Goal: Task Accomplishment & Management: Complete application form

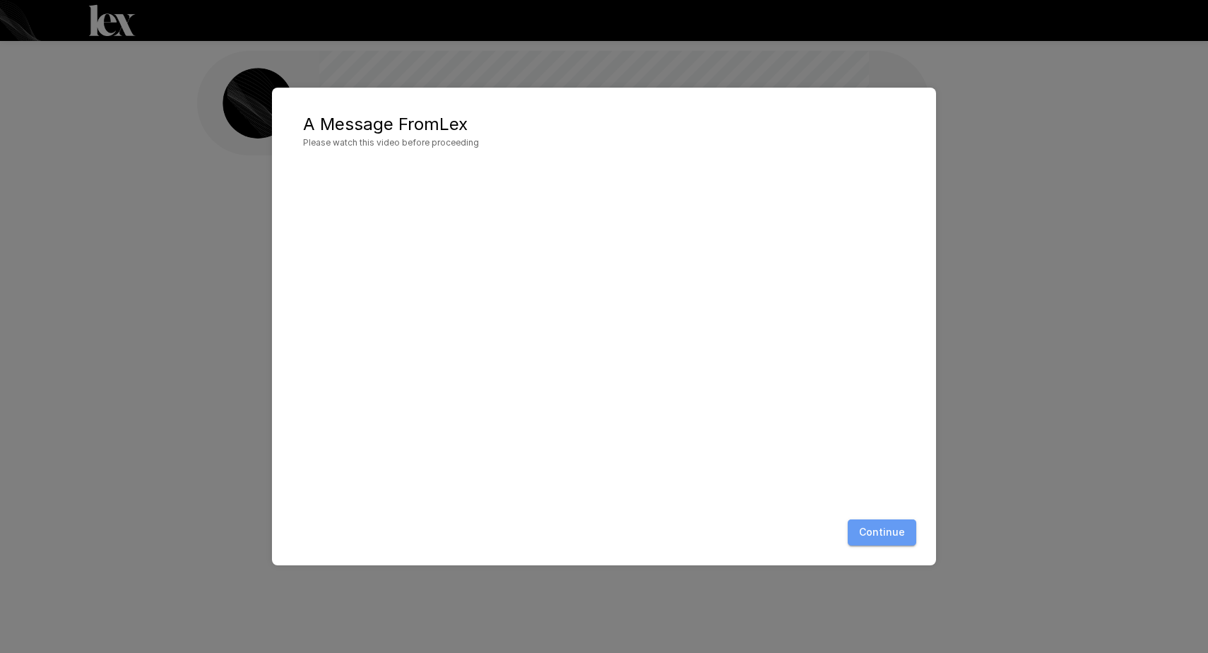
click at [902, 531] on button "Continue" at bounding box center [882, 532] width 69 height 26
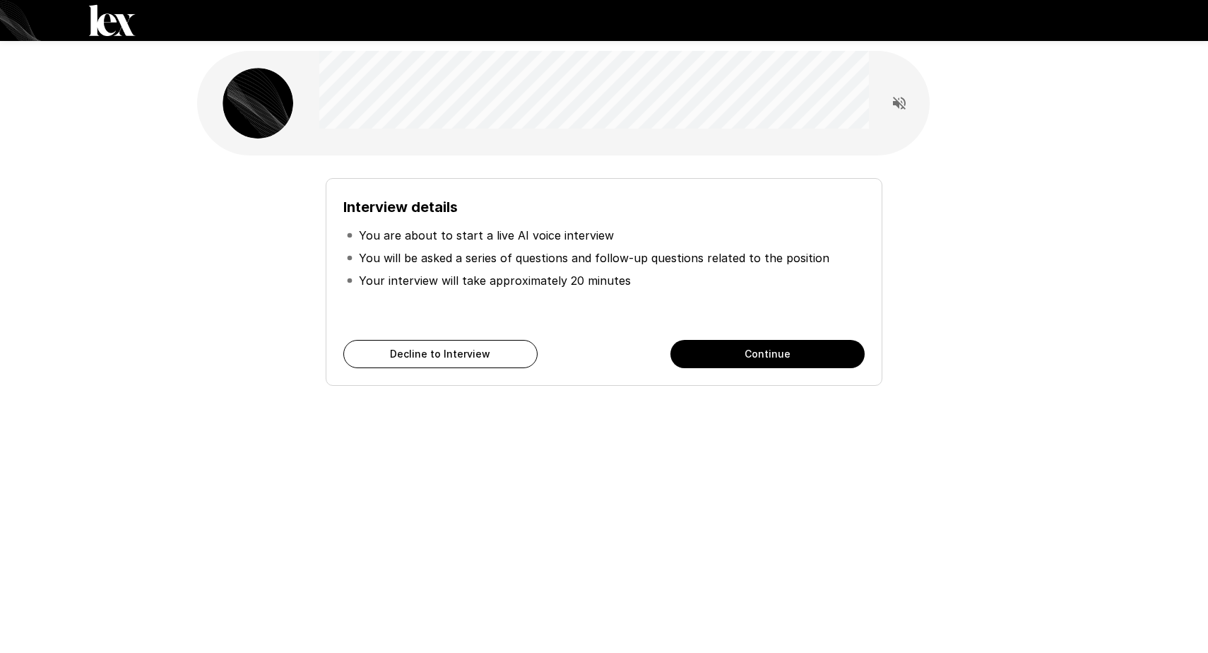
click at [742, 355] on button "Continue" at bounding box center [767, 354] width 194 height 28
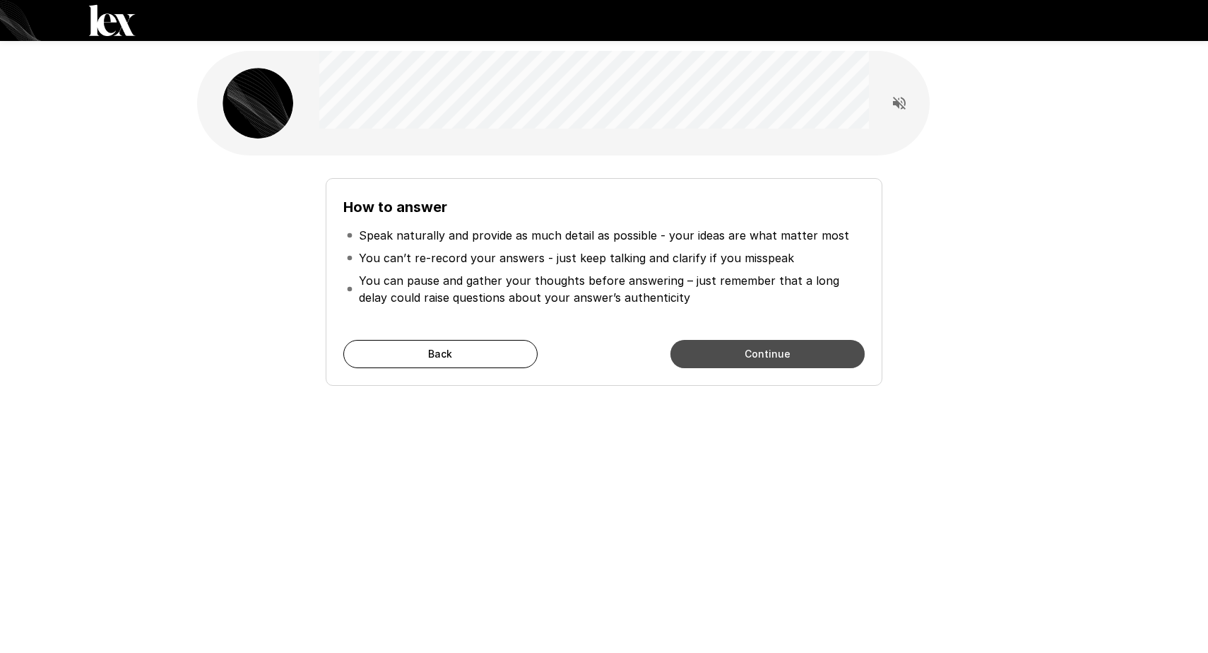
click at [742, 355] on button "Continue" at bounding box center [767, 354] width 194 height 28
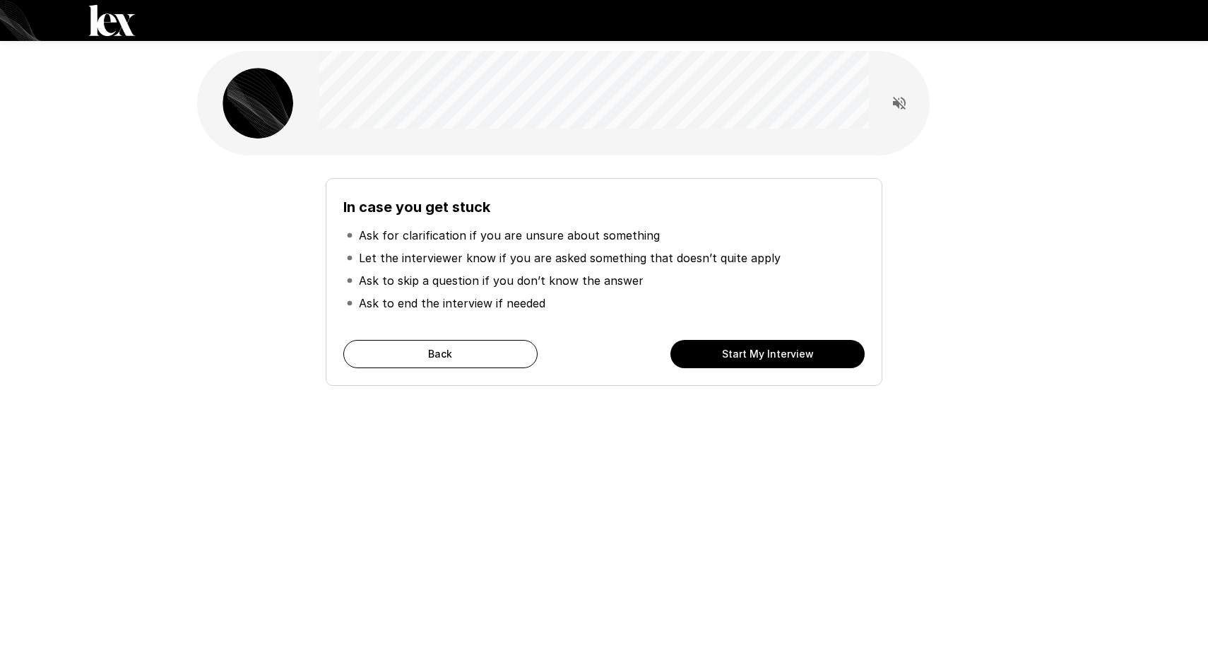
click at [742, 355] on button "Start My Interview" at bounding box center [767, 354] width 194 height 28
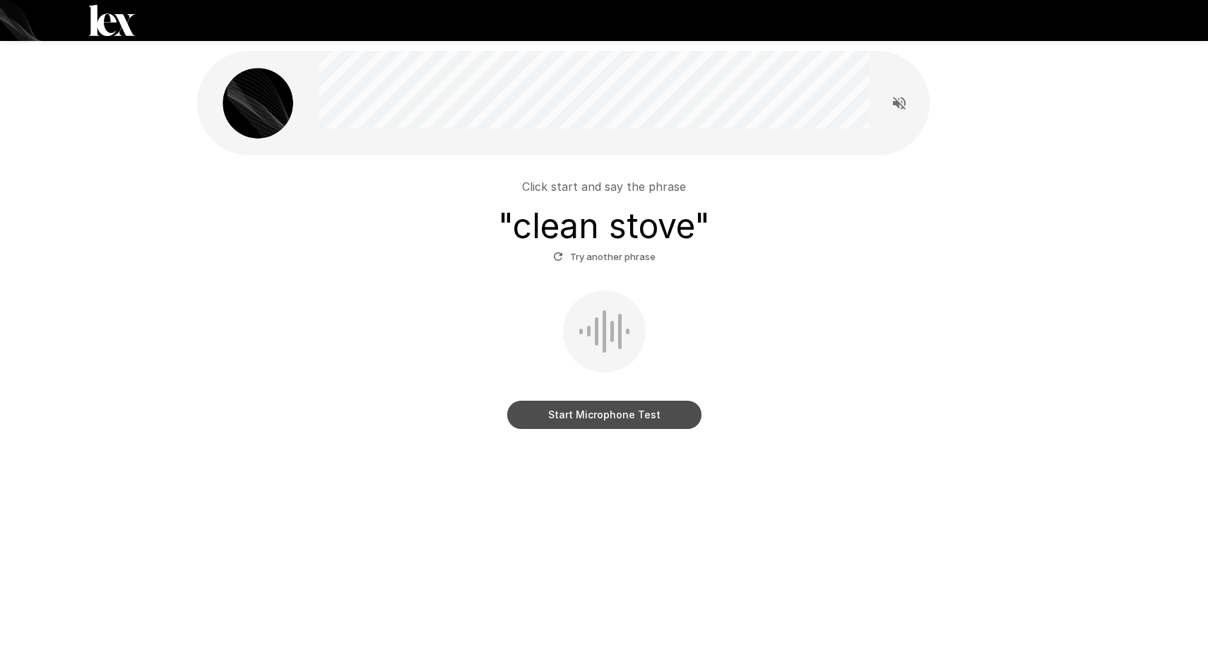
click at [605, 412] on button "Start Microphone Test" at bounding box center [604, 415] width 194 height 28
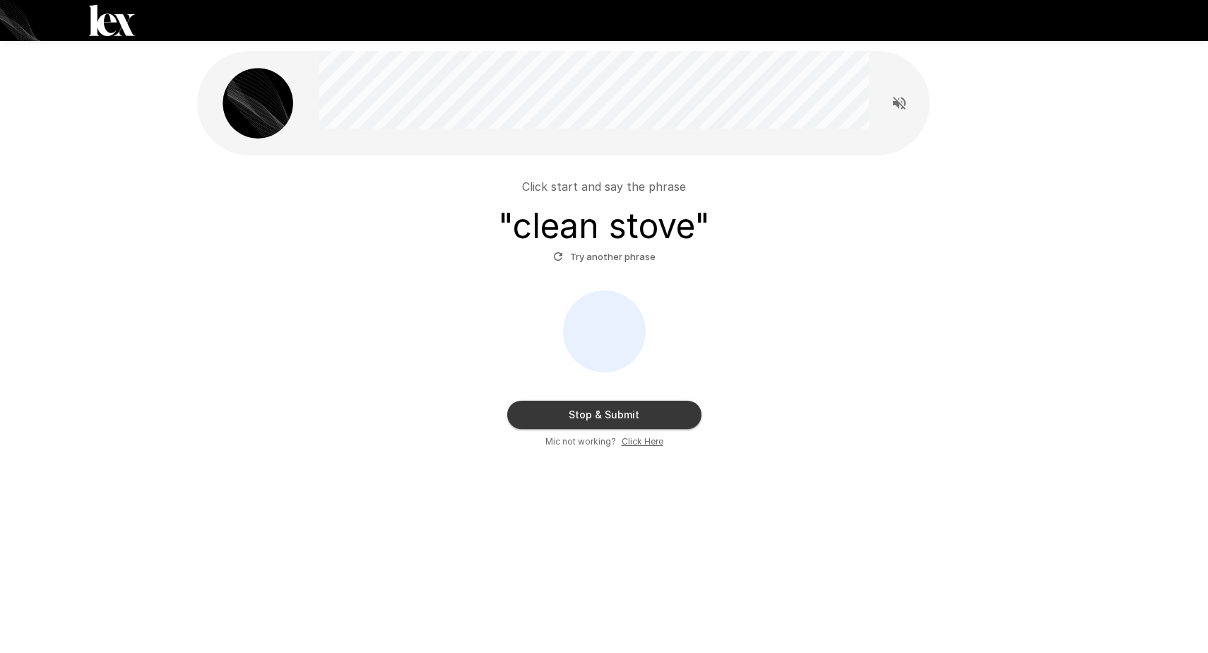
click at [605, 412] on button "Stop & Submit" at bounding box center [604, 415] width 194 height 28
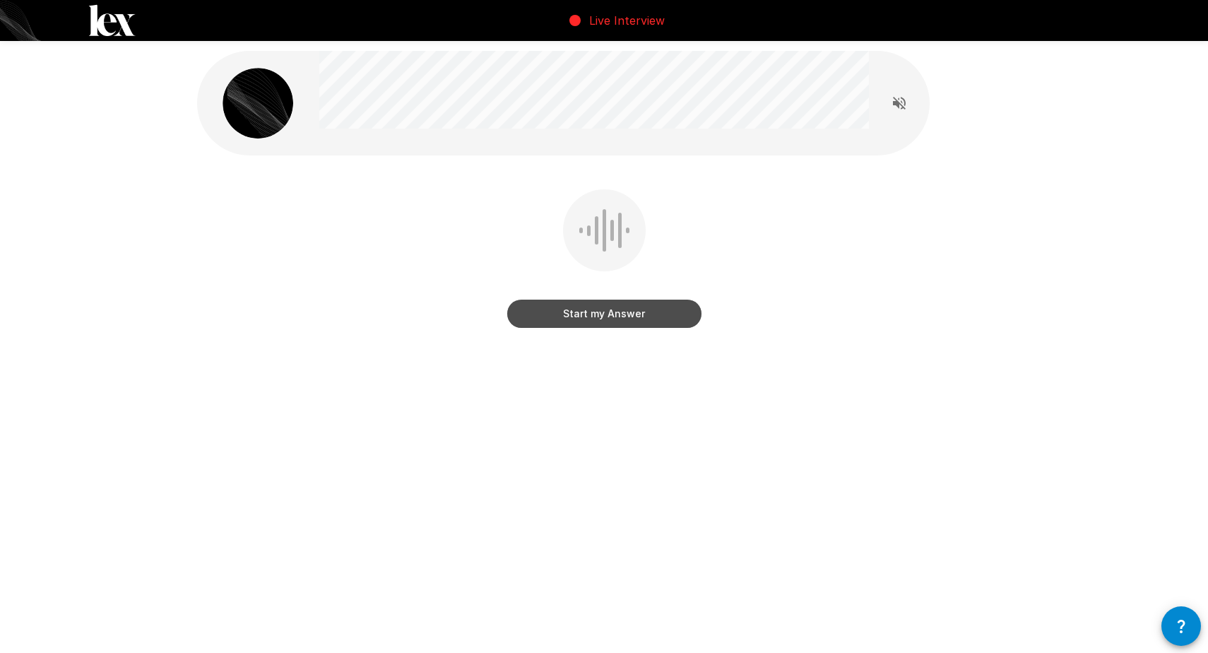
click at [608, 314] on button "Start my Answer" at bounding box center [604, 314] width 194 height 28
click at [608, 314] on button "Stop & Submit" at bounding box center [604, 314] width 194 height 28
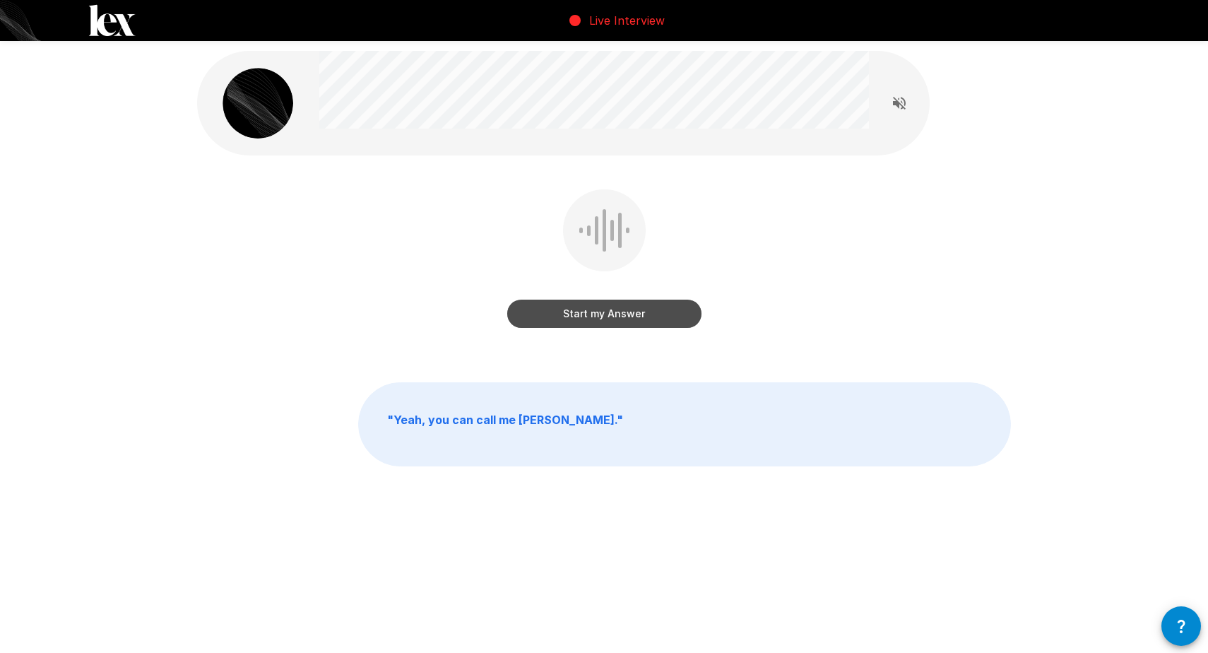
click at [598, 318] on button "Start my Answer" at bounding box center [604, 314] width 194 height 28
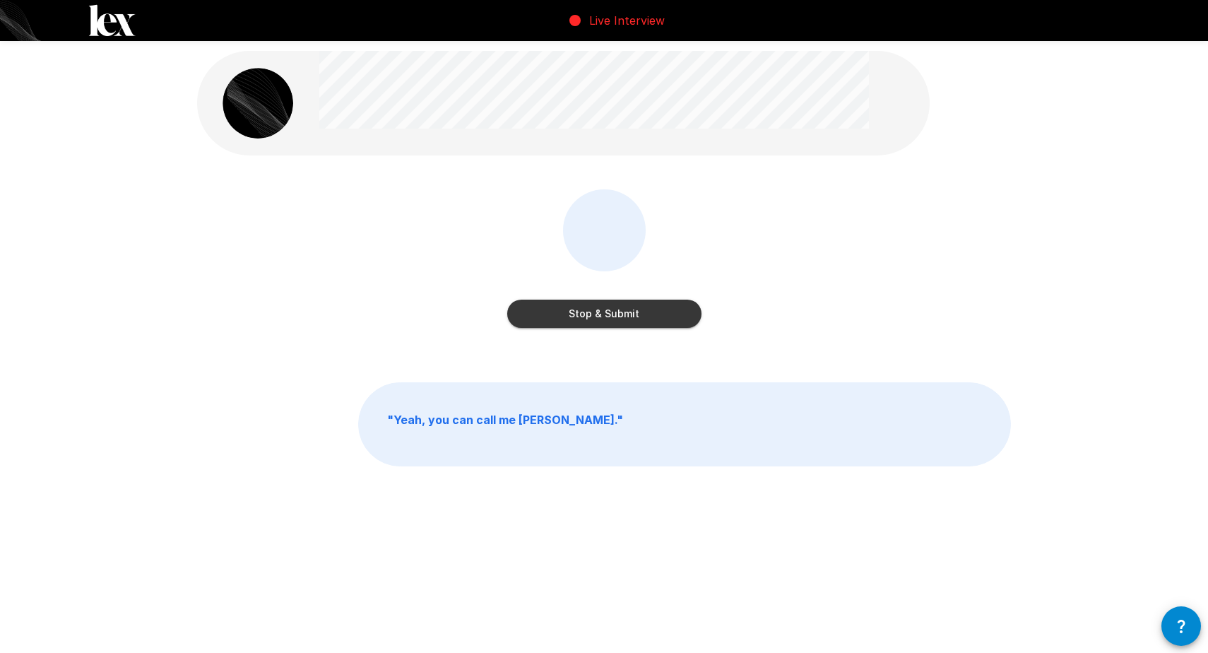
click at [598, 318] on button "Stop & Submit" at bounding box center [604, 314] width 194 height 28
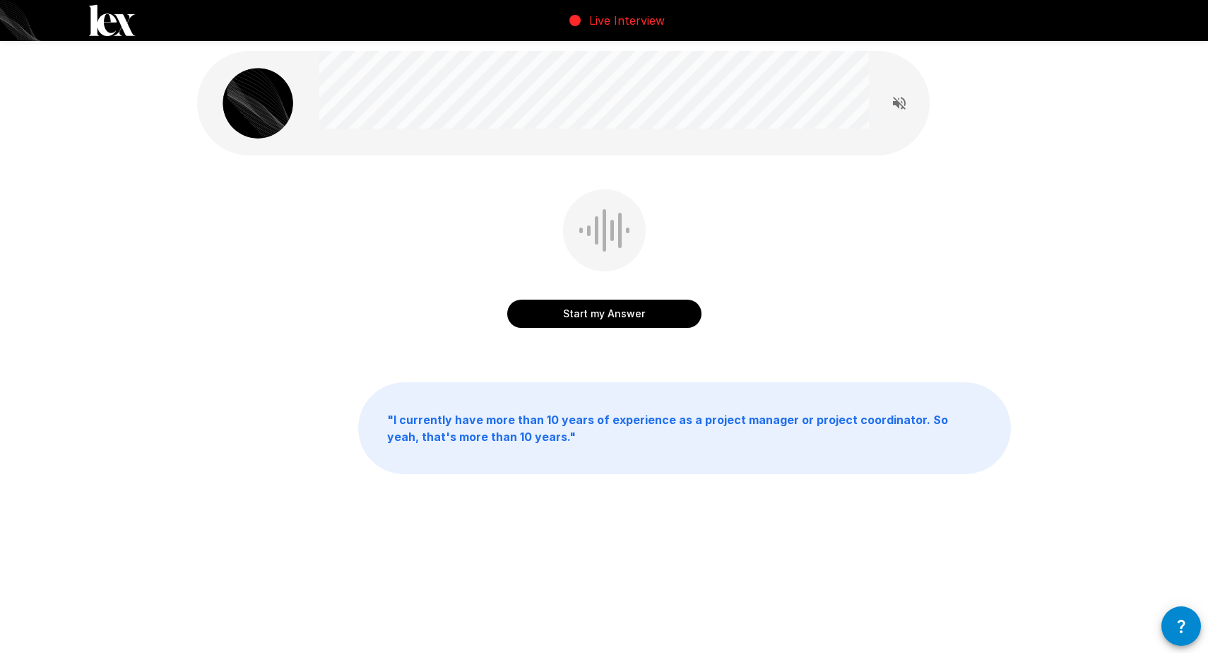
click at [608, 316] on button "Start my Answer" at bounding box center [604, 314] width 194 height 28
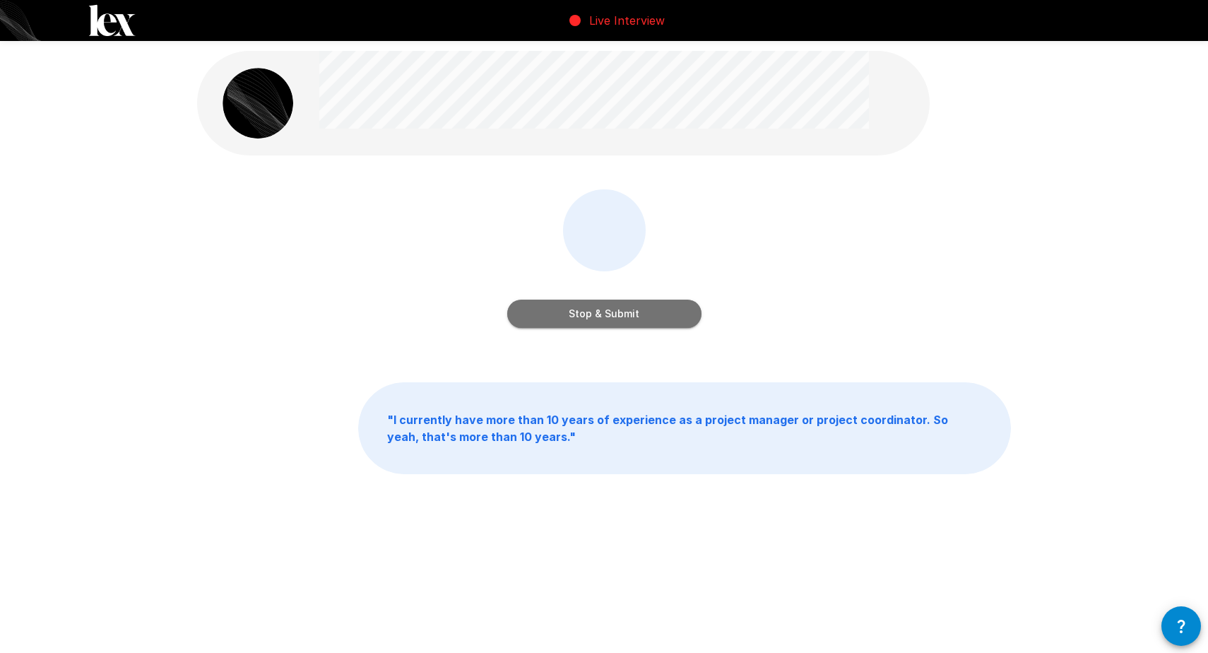
click at [608, 316] on button "Stop & Submit" at bounding box center [604, 314] width 194 height 28
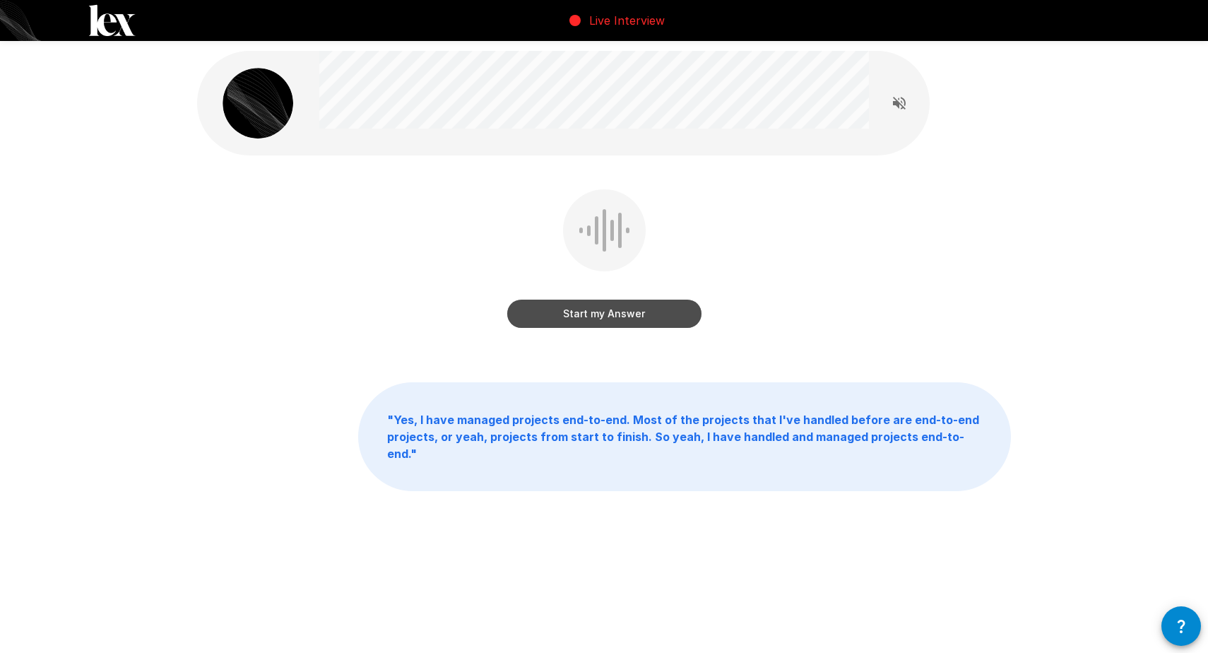
click at [608, 316] on button "Start my Answer" at bounding box center [604, 314] width 194 height 28
click at [608, 316] on button "Stop & Submit" at bounding box center [604, 314] width 194 height 28
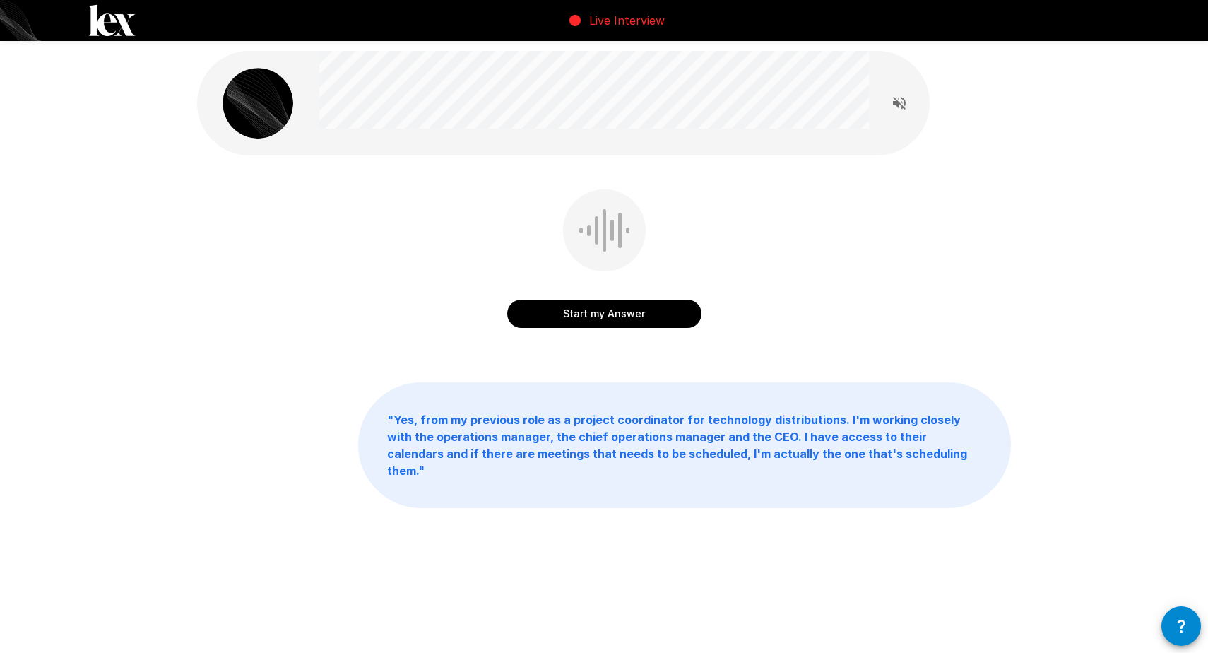
click at [626, 309] on button "Start my Answer" at bounding box center [604, 314] width 194 height 28
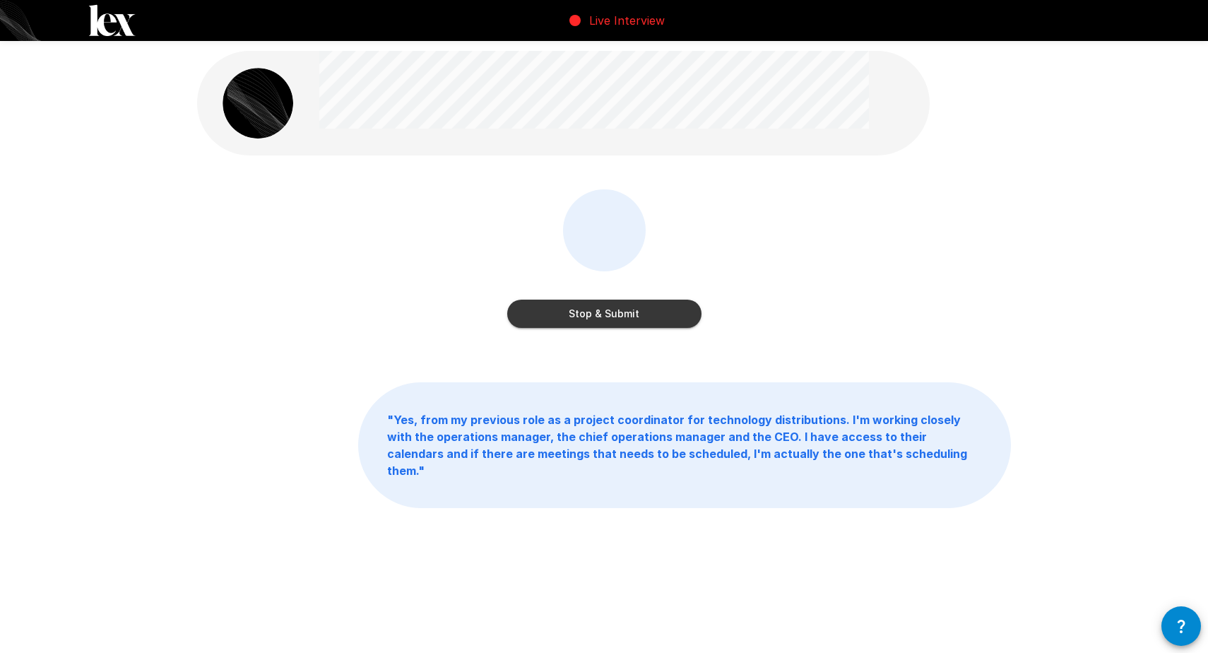
click at [627, 318] on button "Stop & Submit" at bounding box center [604, 314] width 194 height 28
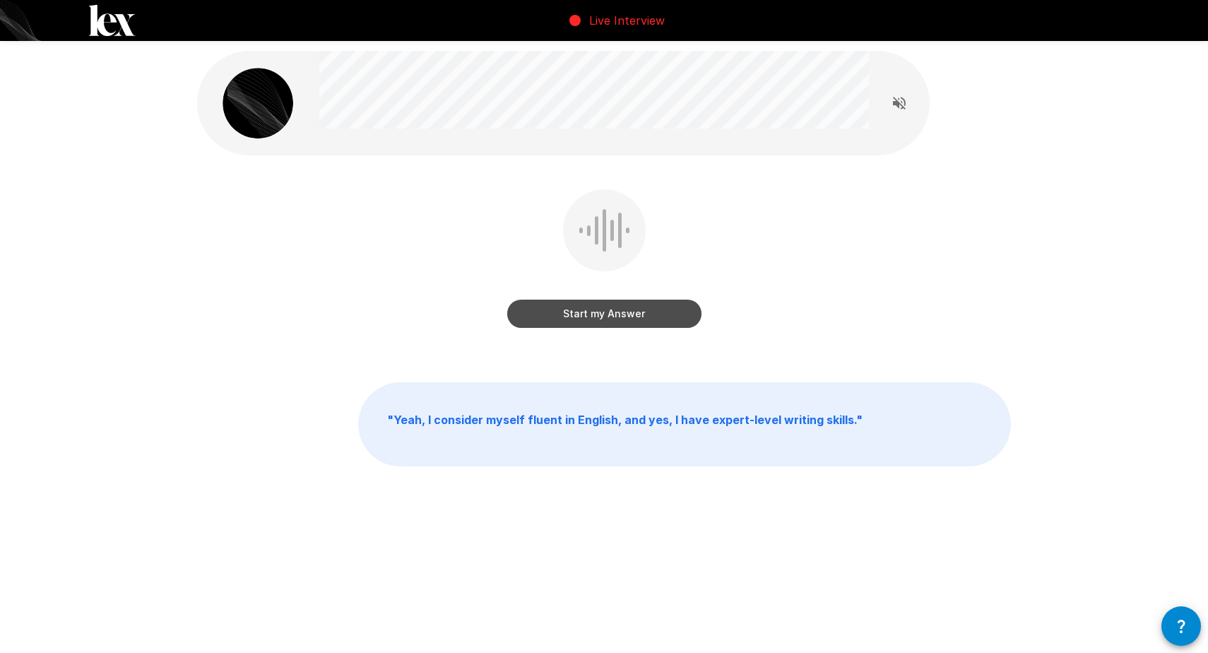
click at [624, 314] on button "Start my Answer" at bounding box center [604, 314] width 194 height 28
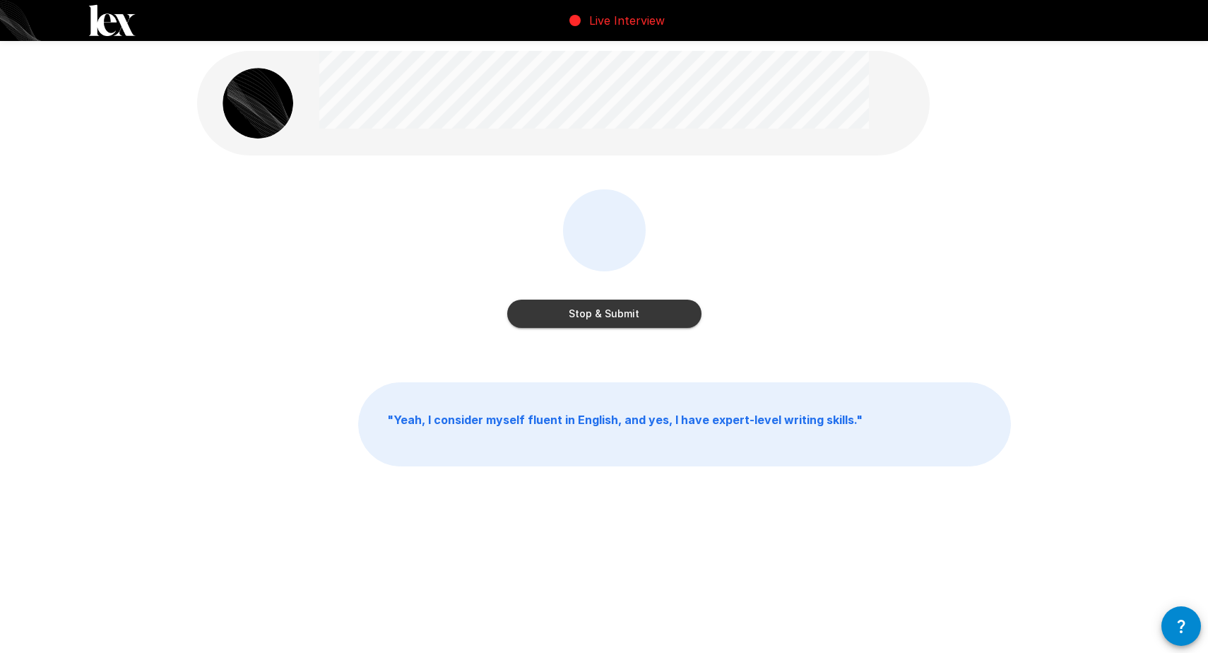
click at [624, 314] on button "Stop & Submit" at bounding box center [604, 314] width 194 height 28
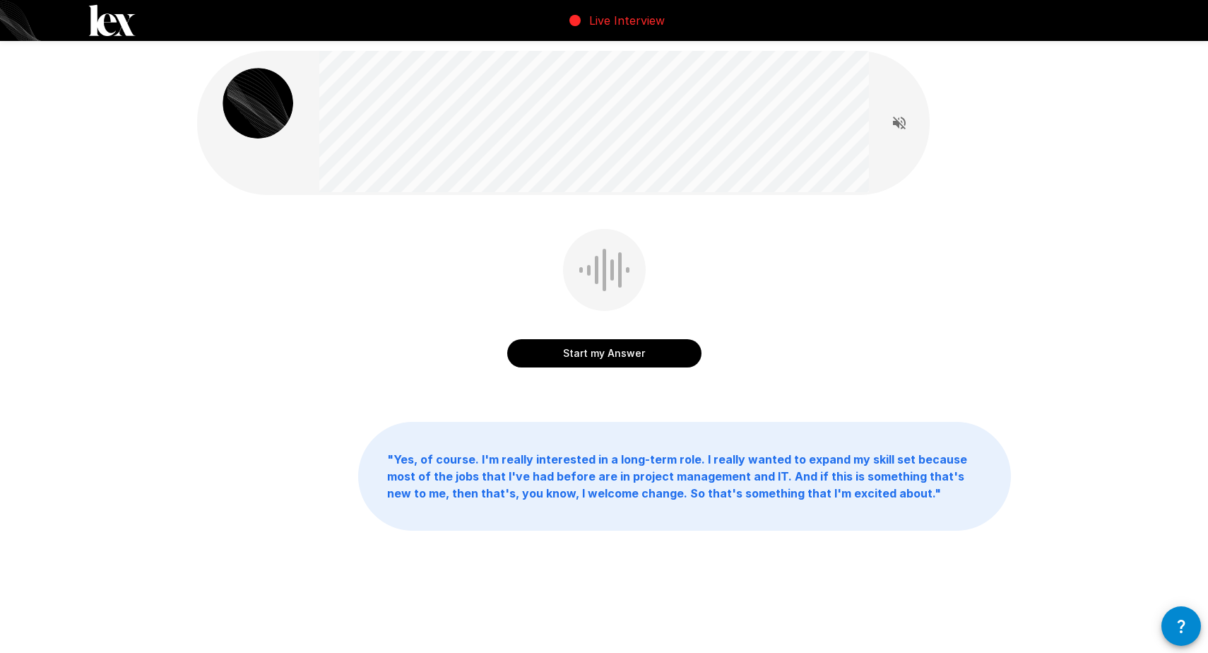
click at [610, 355] on button "Start my Answer" at bounding box center [604, 353] width 194 height 28
click at [632, 347] on button "Stop & Submit" at bounding box center [604, 353] width 194 height 28
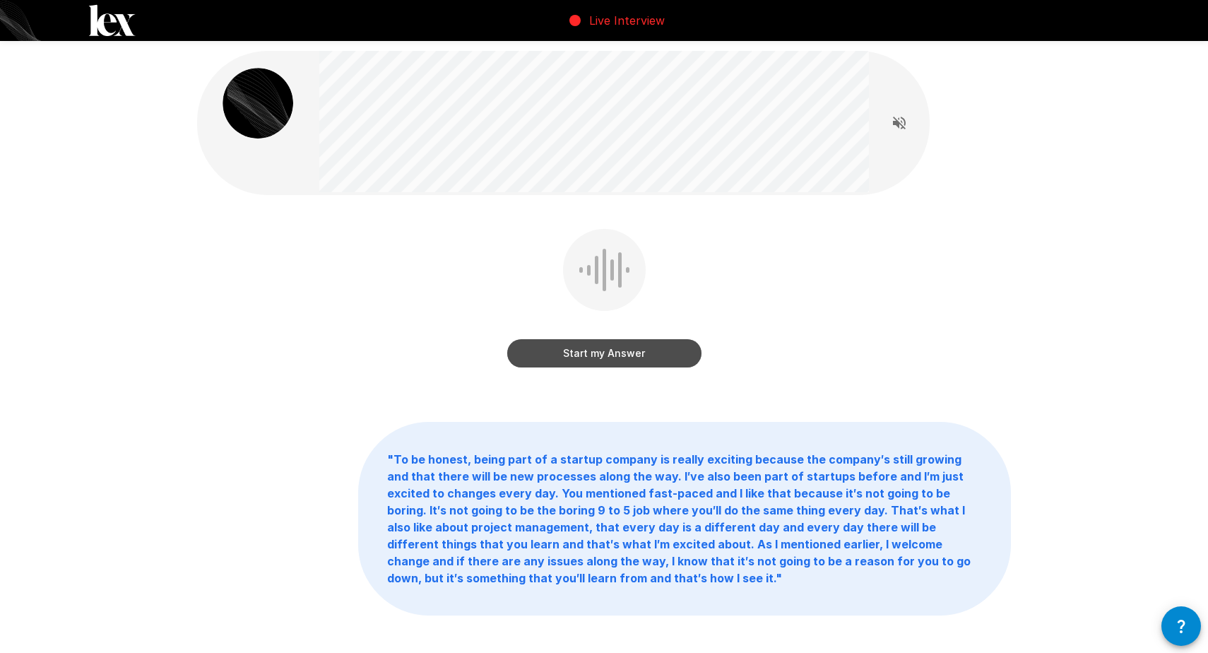
click at [636, 360] on button "Start my Answer" at bounding box center [604, 353] width 194 height 28
click at [585, 351] on button "Stop & Submit" at bounding box center [604, 353] width 194 height 28
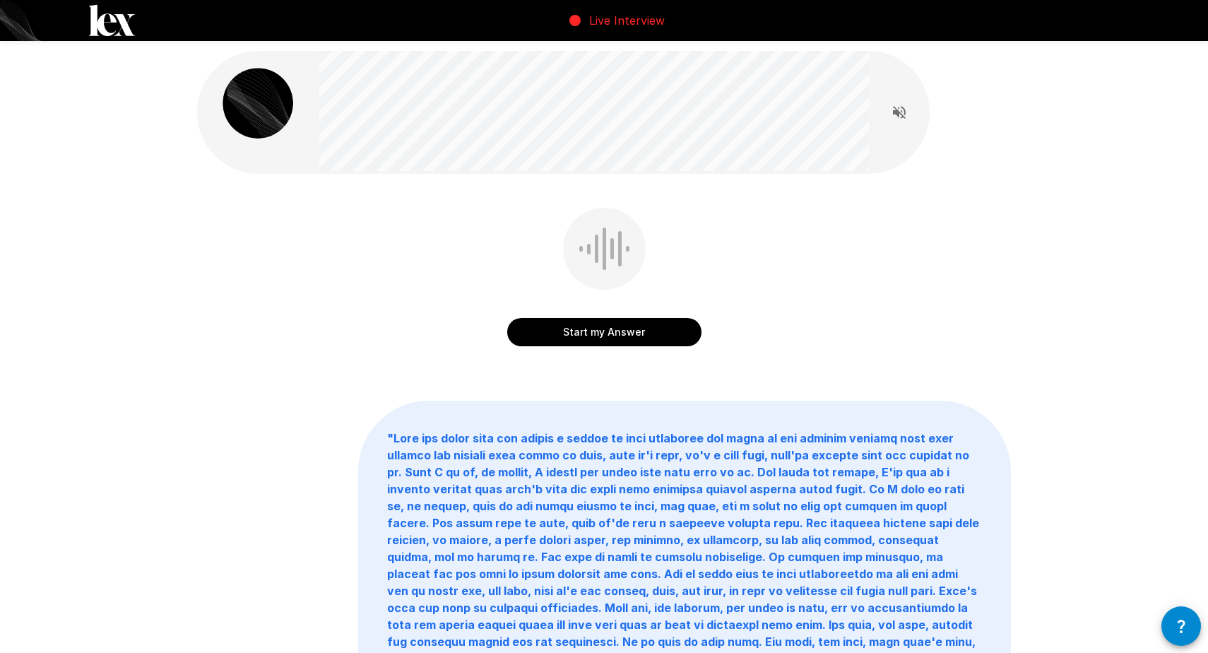
click at [600, 328] on button "Start my Answer" at bounding box center [604, 332] width 194 height 28
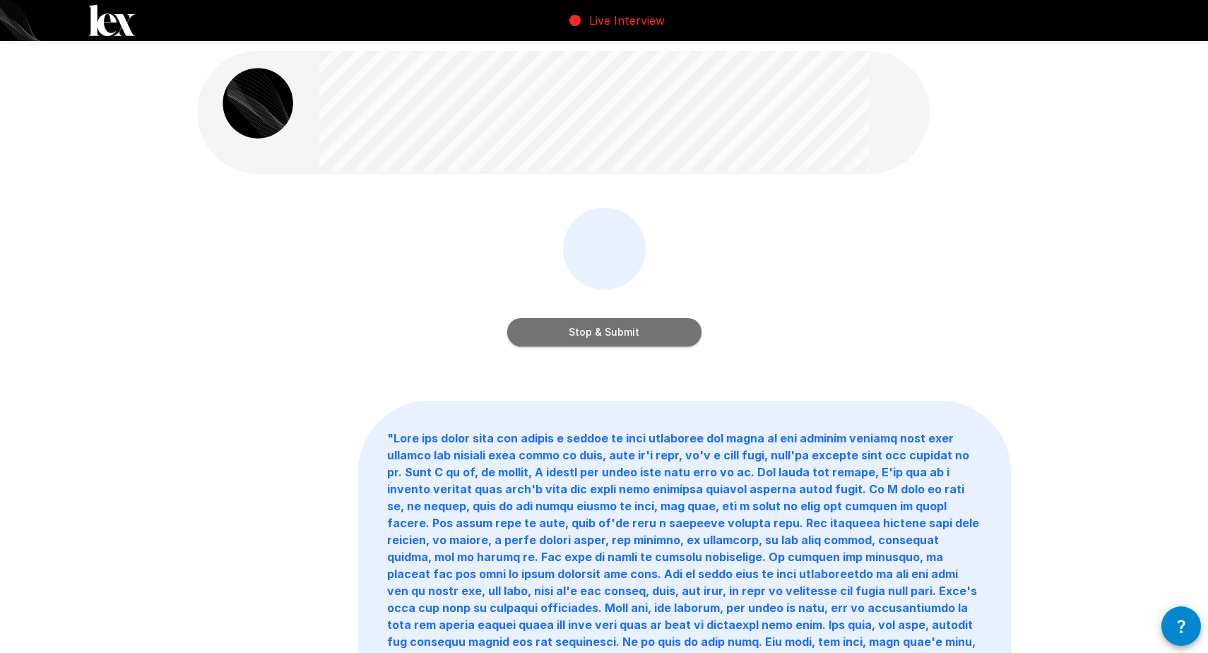
click at [615, 333] on button "Stop & Submit" at bounding box center [604, 332] width 194 height 28
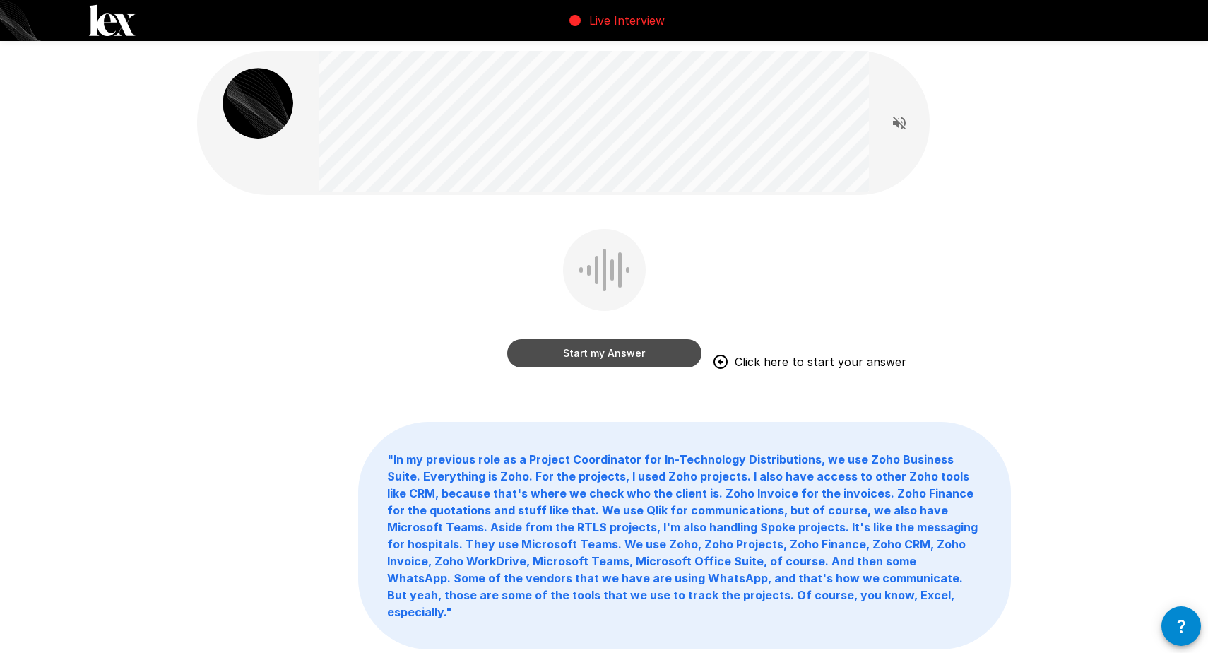
click at [593, 353] on button "Start my Answer" at bounding box center [604, 353] width 194 height 28
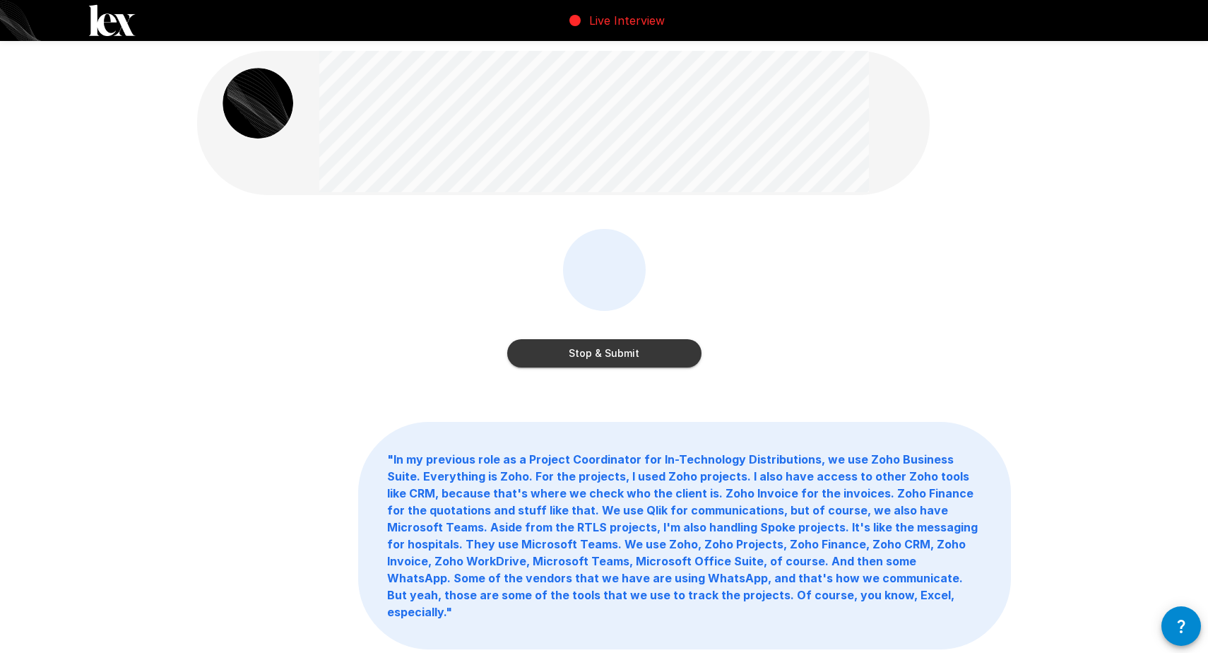
click at [593, 353] on button "Stop & Submit" at bounding box center [604, 353] width 194 height 28
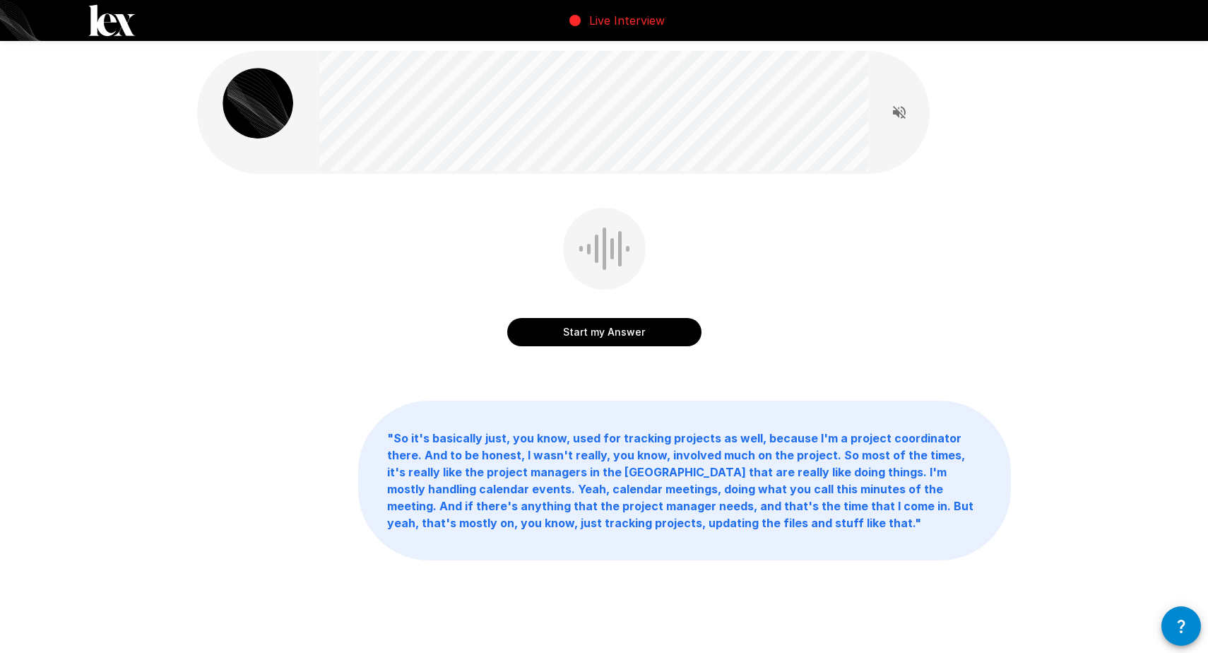
click at [622, 337] on button "Start my Answer" at bounding box center [604, 332] width 194 height 28
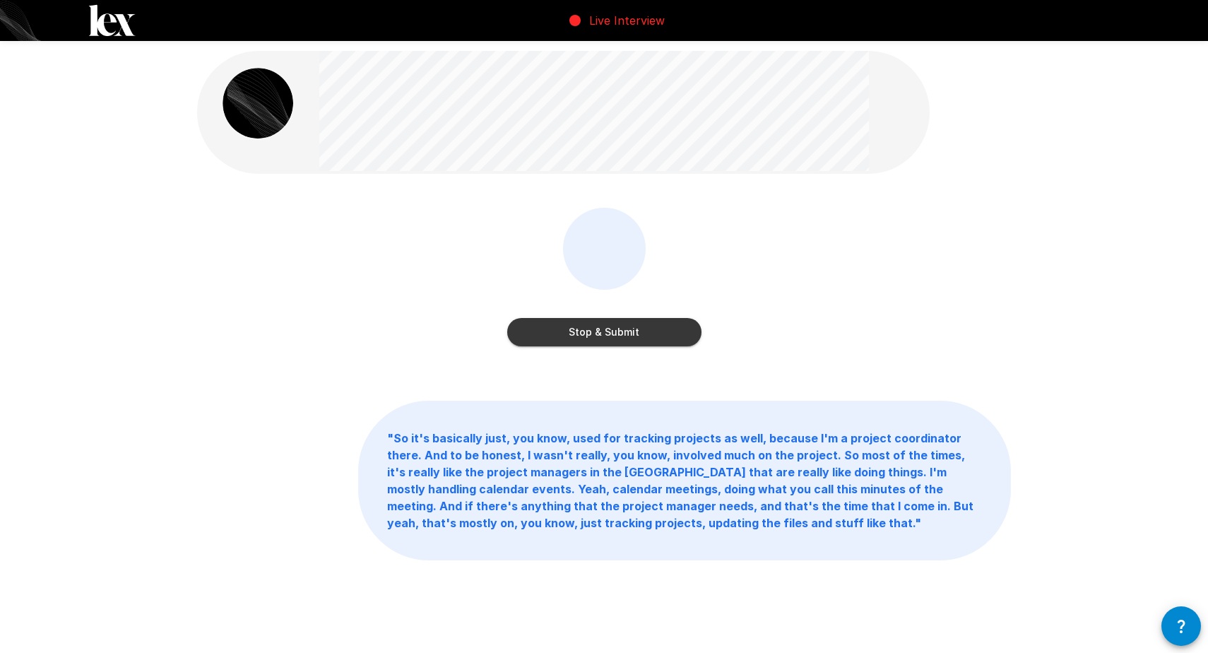
click at [622, 337] on button "Stop & Submit" at bounding box center [604, 332] width 194 height 28
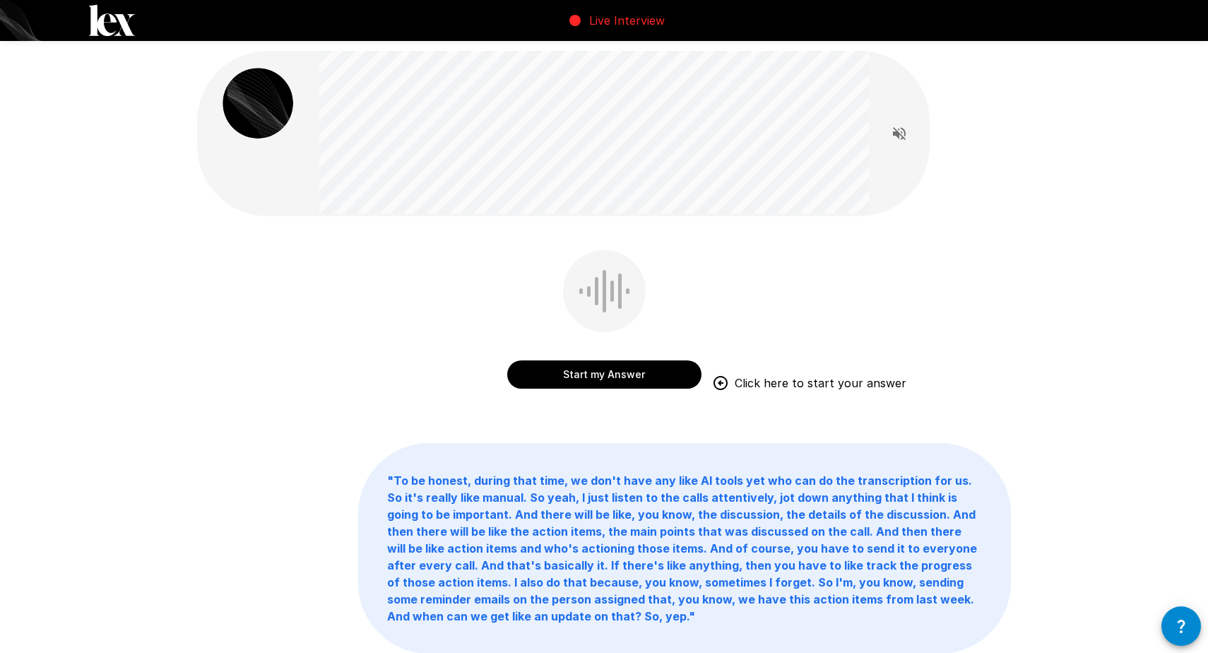
click at [604, 374] on button "Start my Answer" at bounding box center [604, 374] width 194 height 28
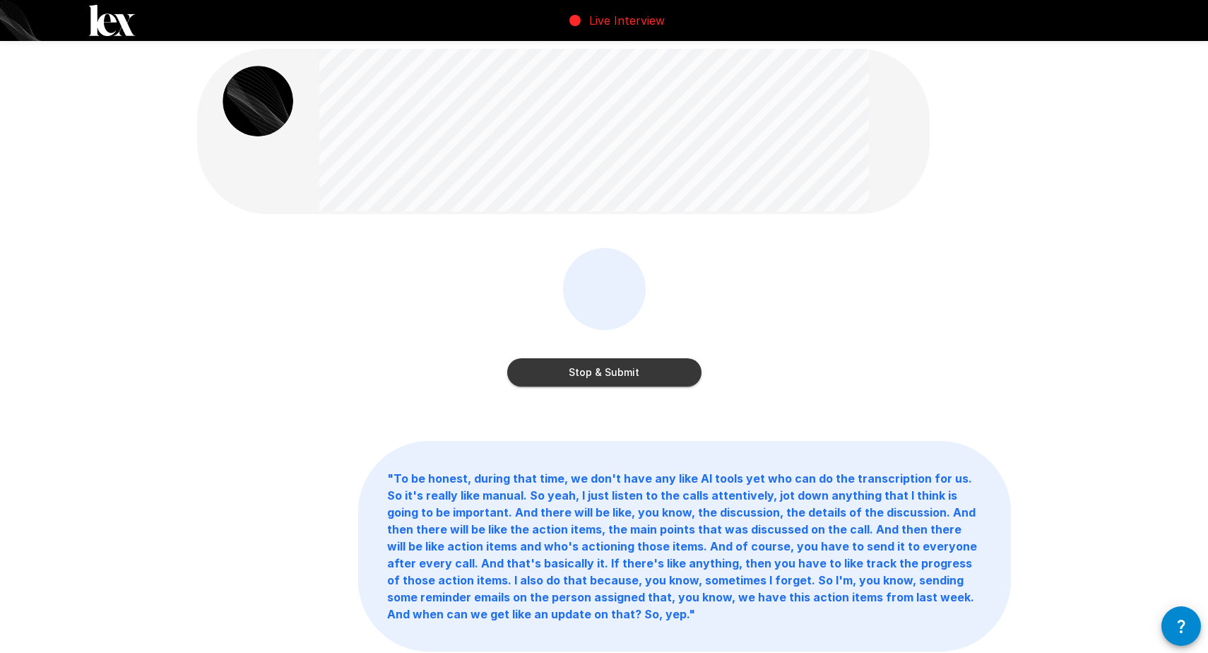
click at [615, 369] on button "Stop & Submit" at bounding box center [604, 372] width 194 height 28
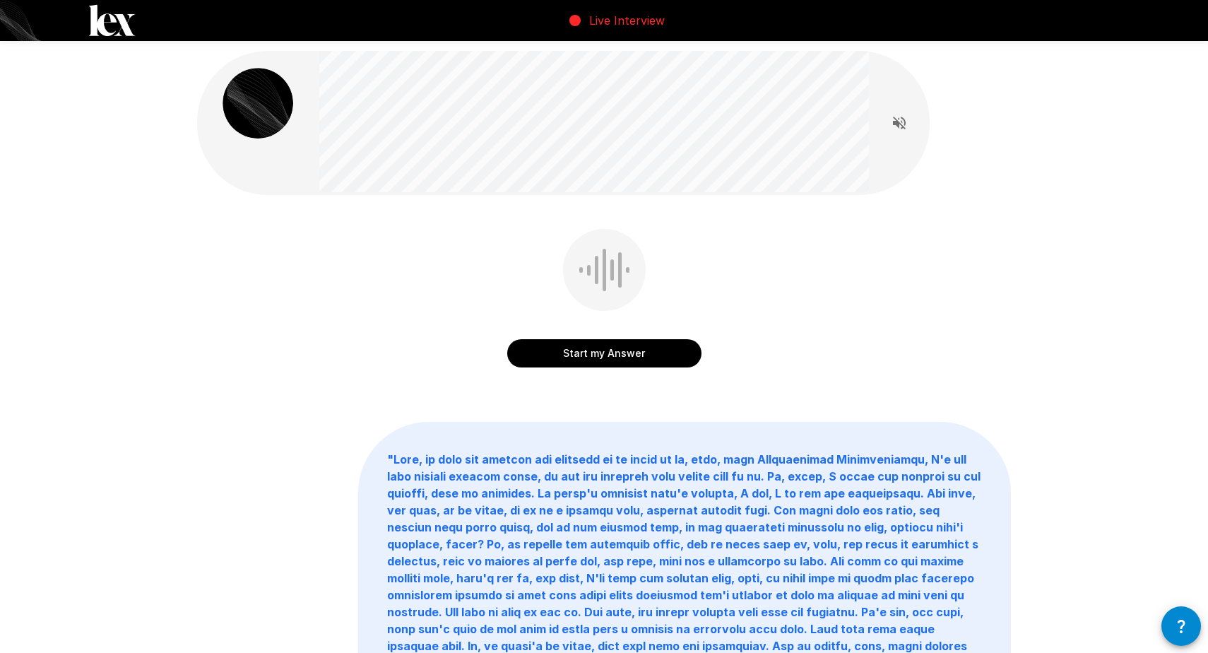
scroll to position [0, 0]
click at [621, 355] on button "Start my Answer" at bounding box center [604, 353] width 194 height 28
click at [621, 355] on button "Stop & Submit" at bounding box center [604, 353] width 194 height 28
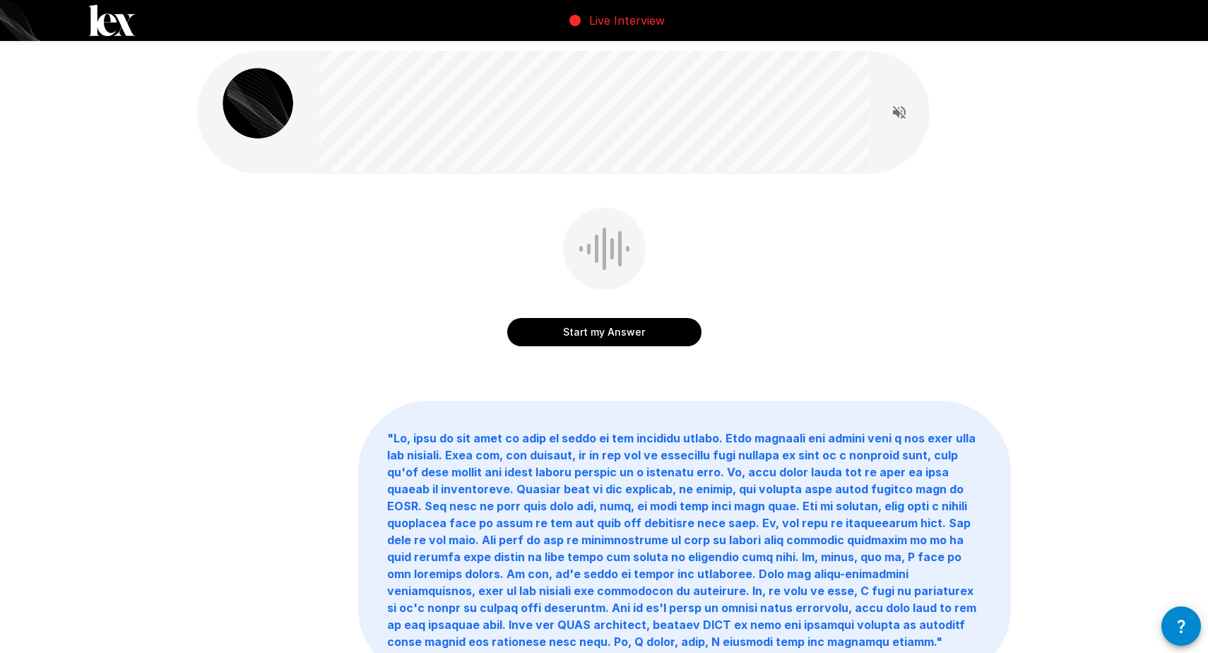
click at [636, 337] on button "Start my Answer" at bounding box center [604, 332] width 194 height 28
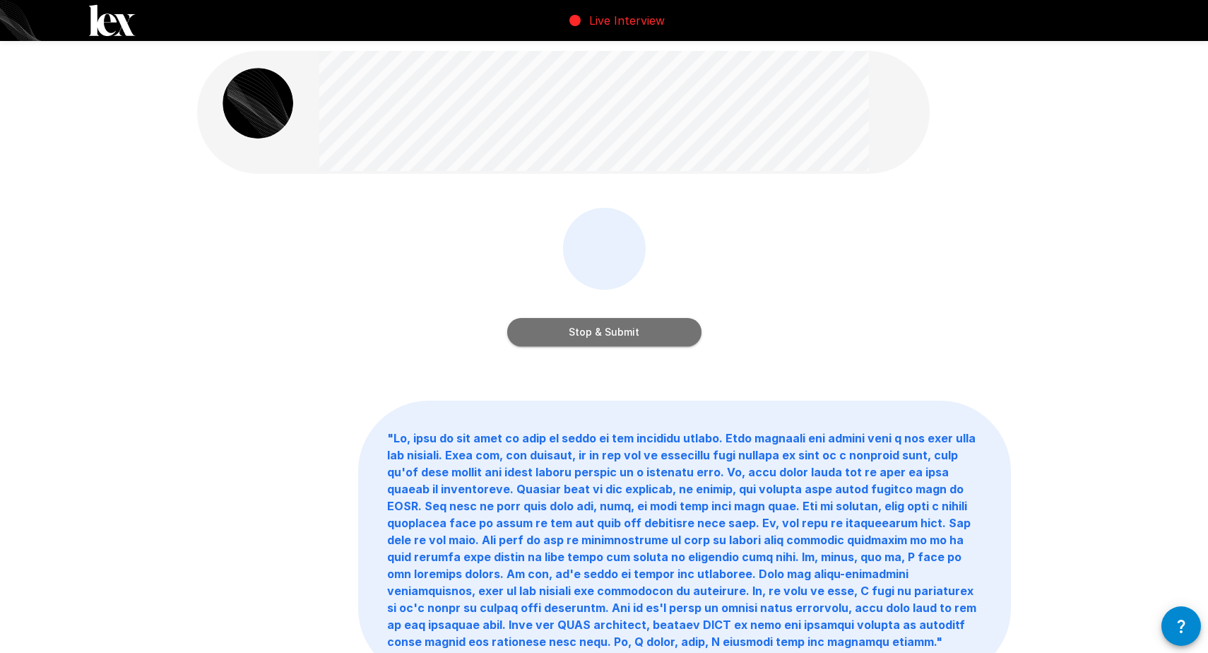
click at [620, 328] on button "Stop & Submit" at bounding box center [604, 332] width 194 height 28
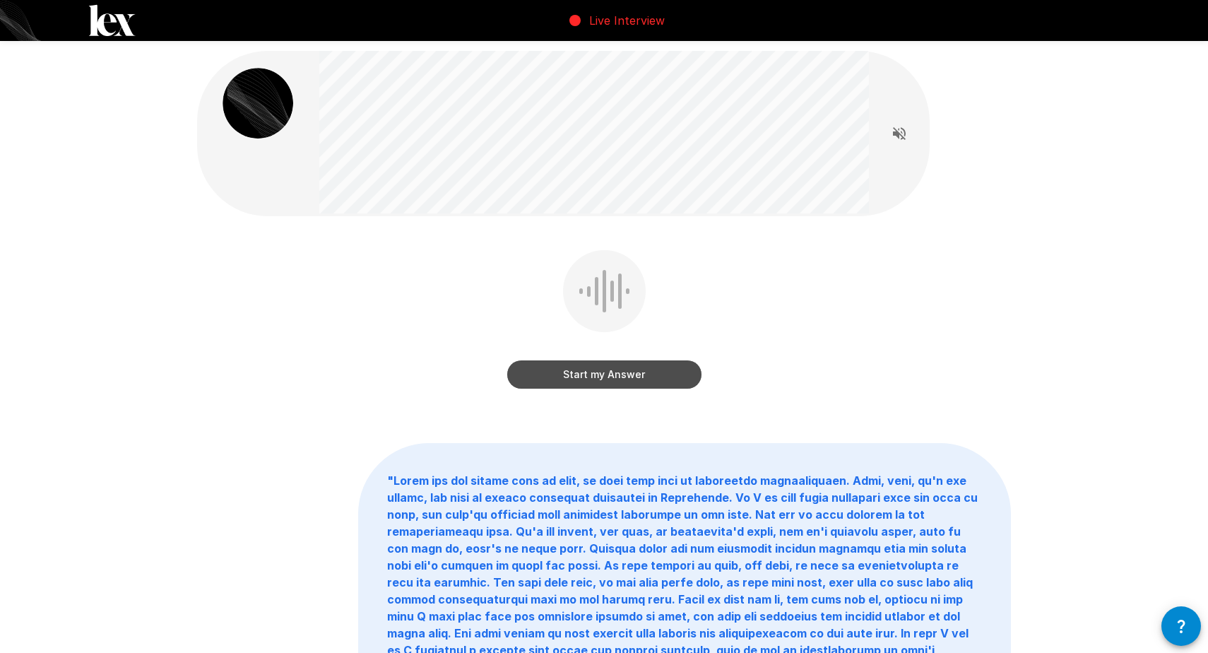
click at [643, 377] on button "Start my Answer" at bounding box center [604, 374] width 194 height 28
click at [622, 382] on button "Stop & Submit" at bounding box center [604, 374] width 194 height 28
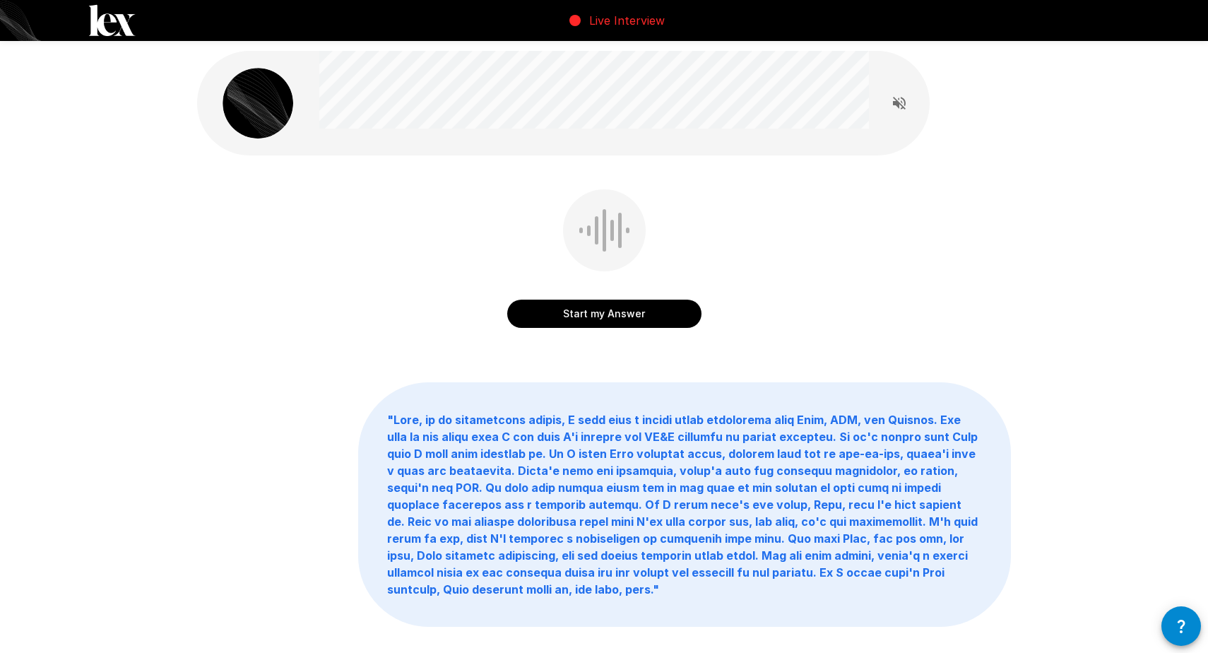
click at [638, 318] on button "Start my Answer" at bounding box center [604, 314] width 194 height 28
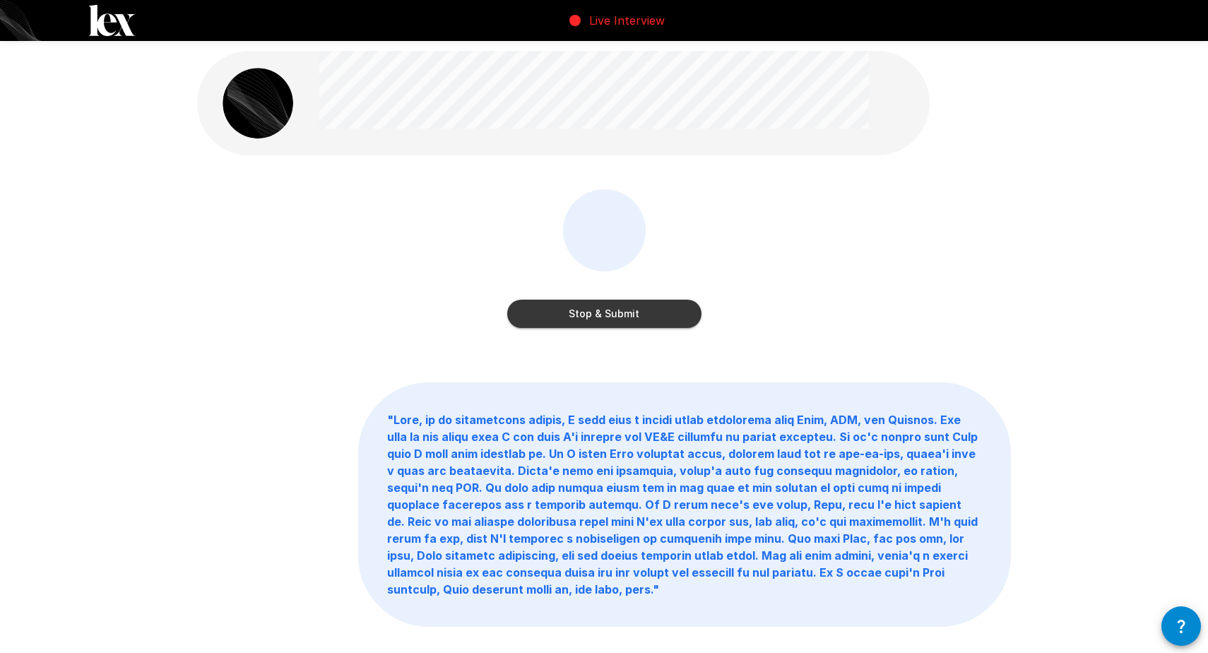
click at [638, 318] on button "Stop & Submit" at bounding box center [604, 314] width 194 height 28
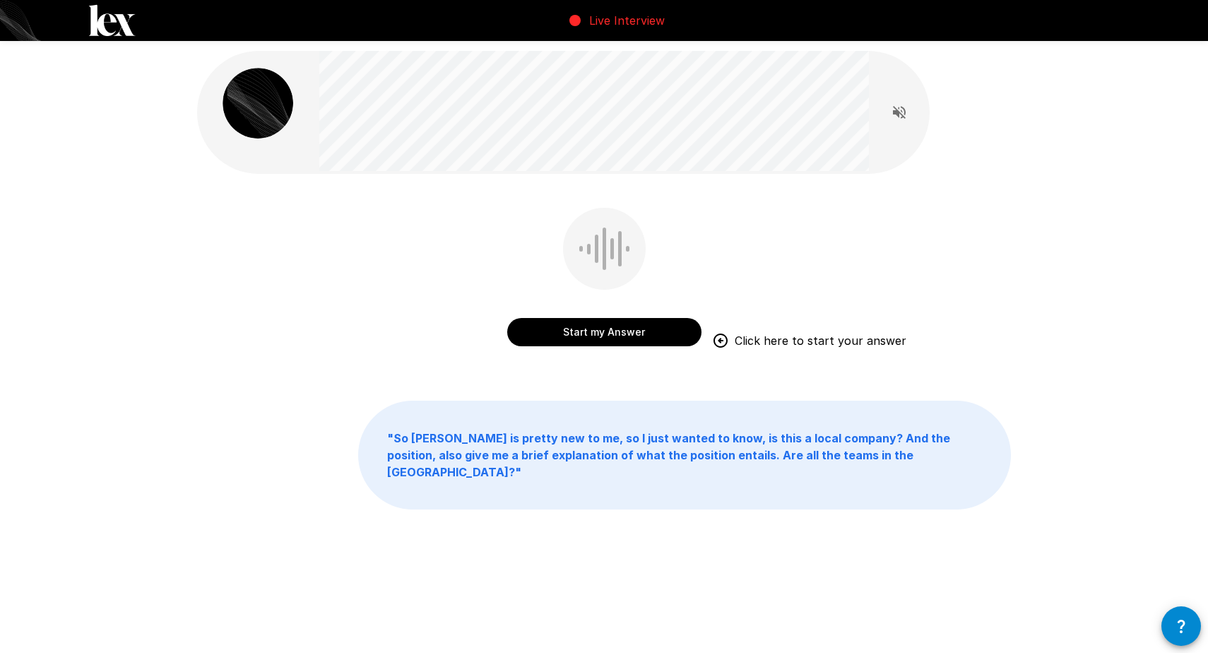
scroll to position [0, 1]
click at [590, 333] on button "Start my Answer" at bounding box center [604, 332] width 194 height 28
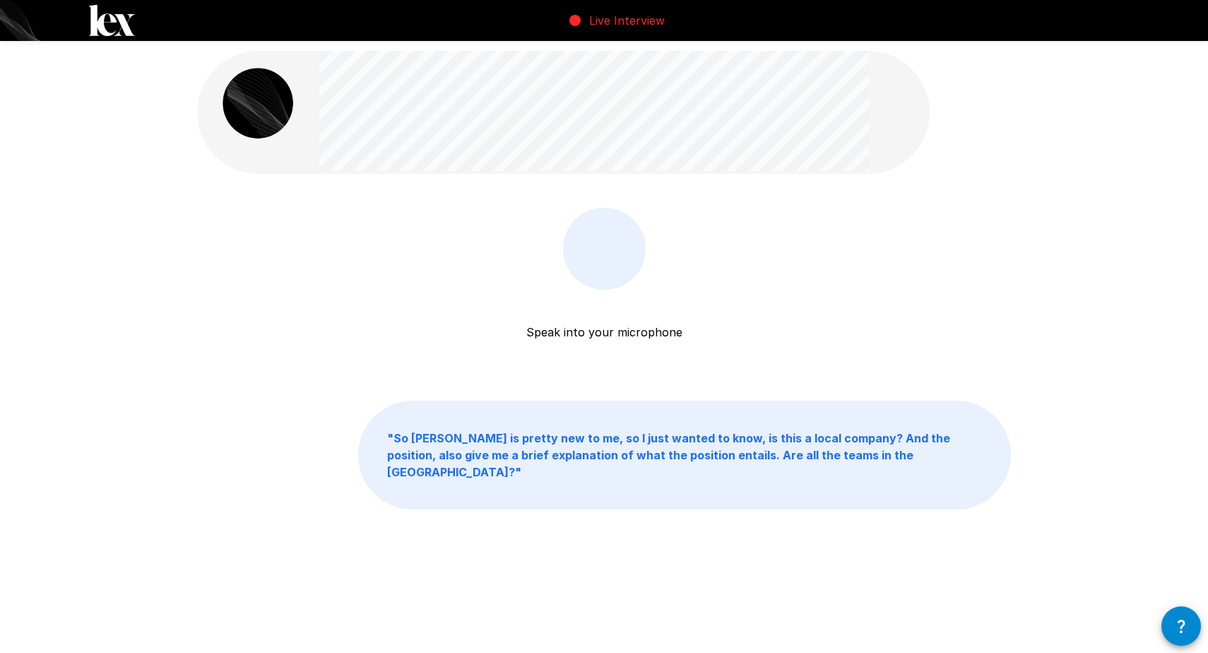
scroll to position [0, 0]
click at [590, 333] on button "Stop & Submit" at bounding box center [604, 332] width 194 height 28
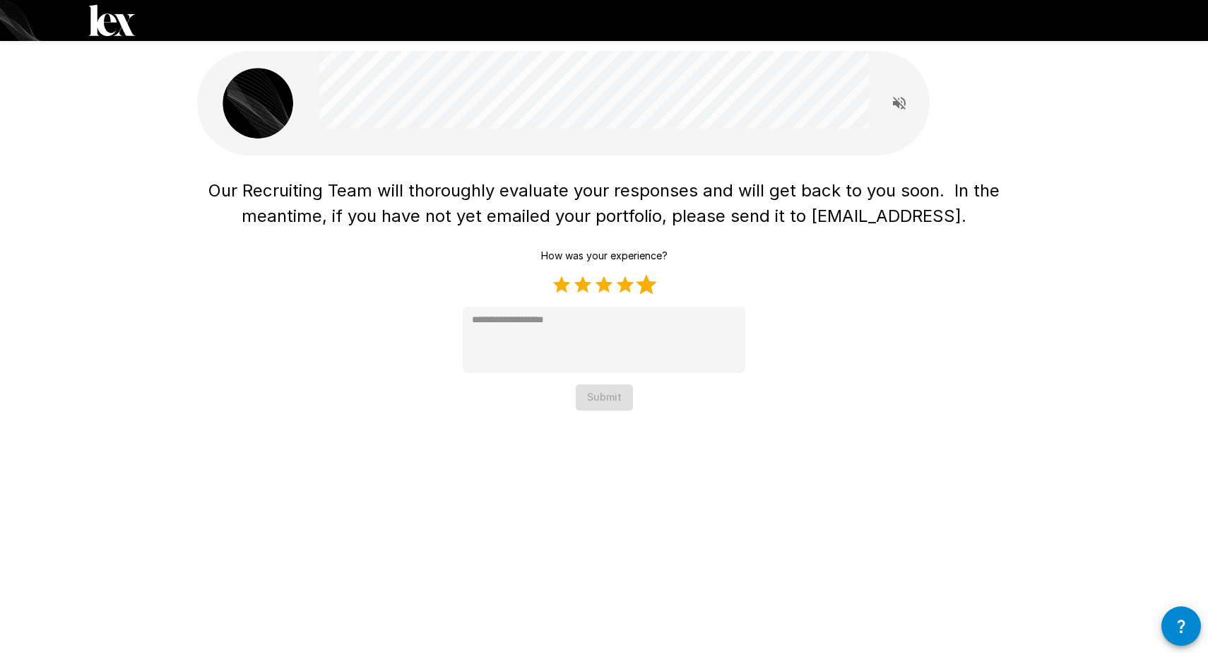
click at [647, 278] on label "5 Stars" at bounding box center [646, 284] width 21 height 21
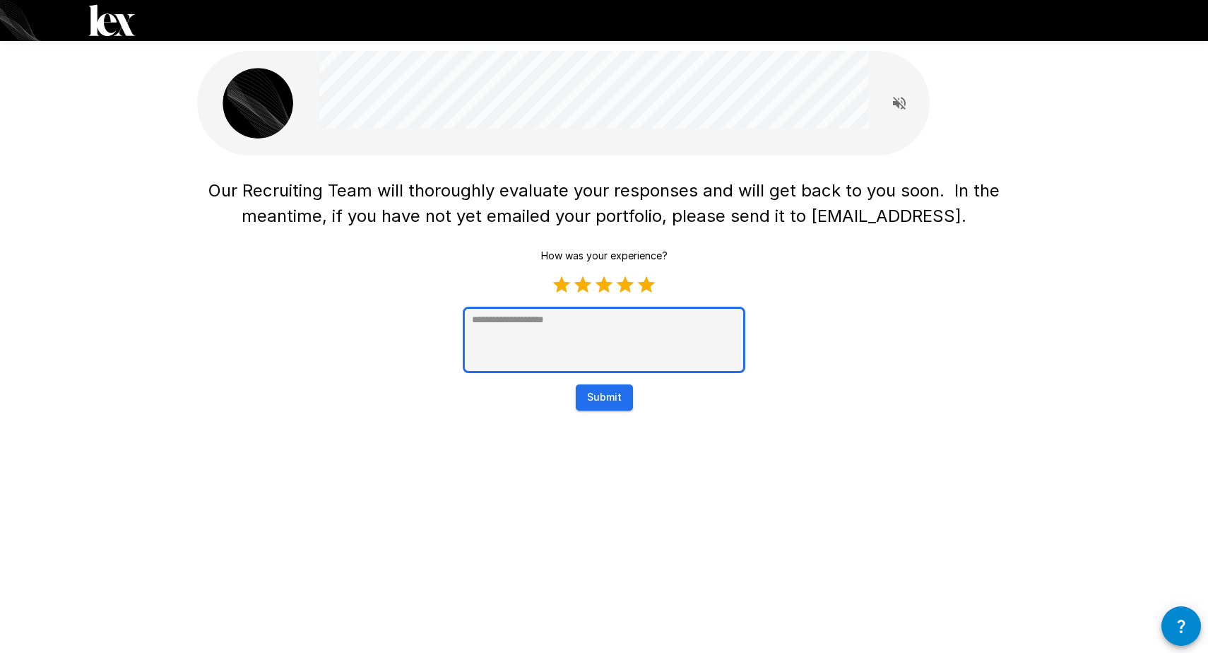
type textarea "*"
click at [587, 328] on textarea at bounding box center [604, 340] width 283 height 66
type textarea "*"
type textarea "**"
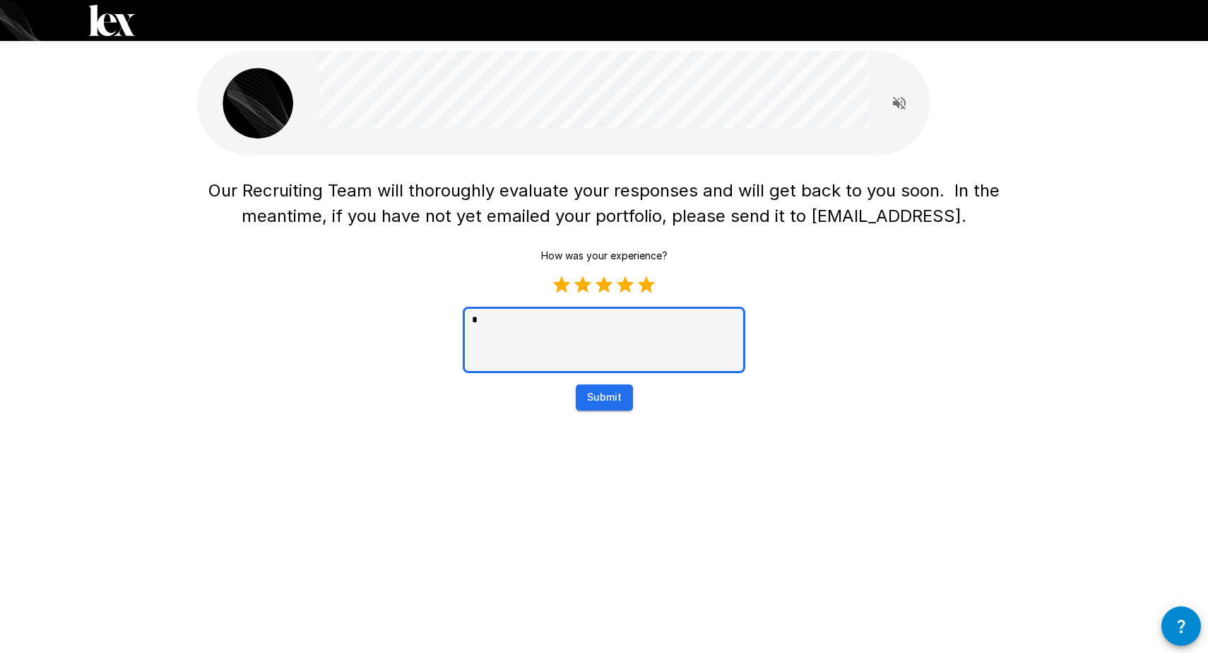
type textarea "*"
type textarea "***"
type textarea "*"
type textarea "****"
type textarea "*"
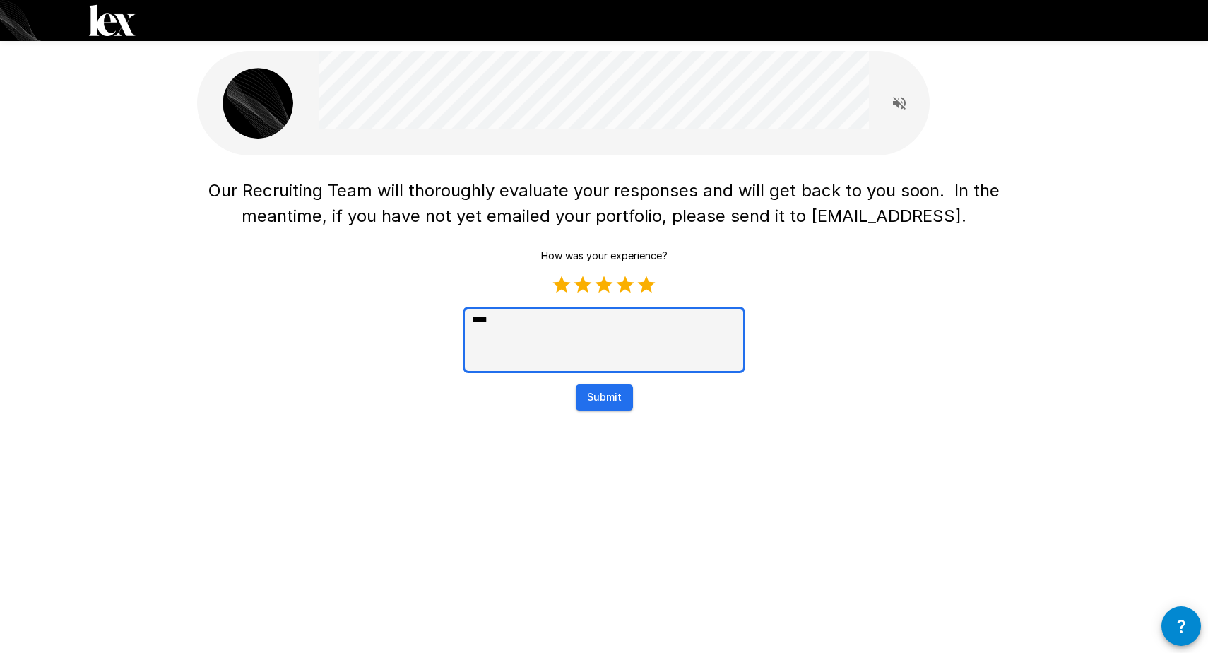
type textarea "*****"
type textarea "*"
type textarea "******"
type textarea "*"
type textarea "******"
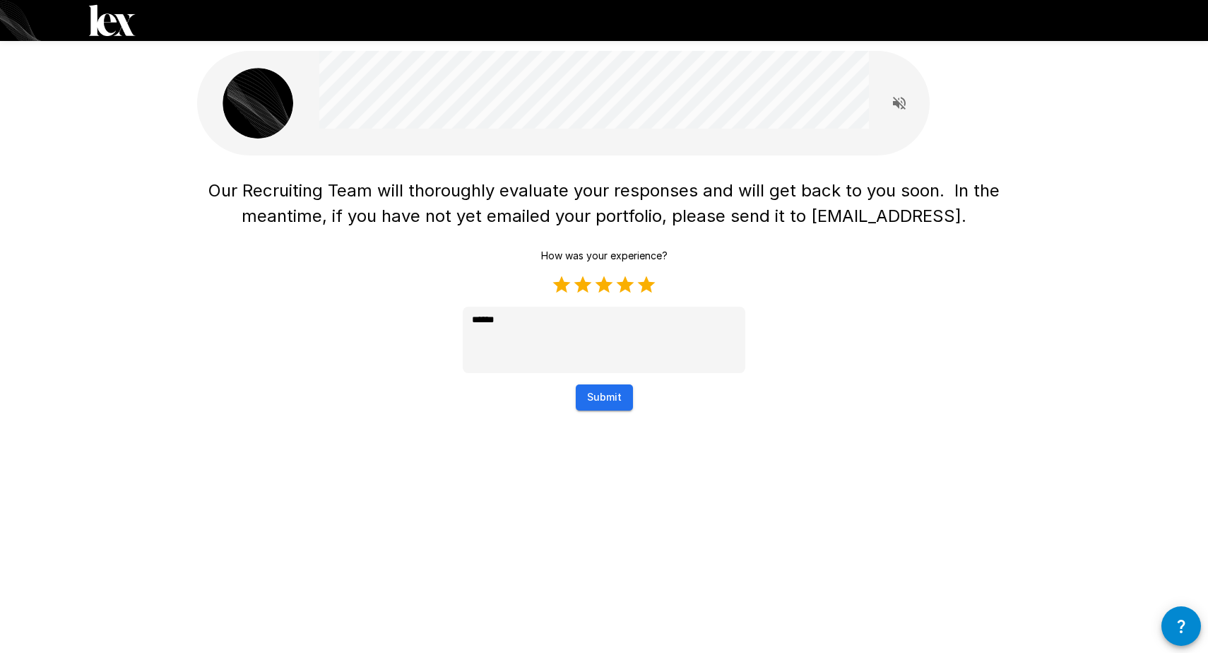
type textarea "*"
drag, startPoint x: 818, startPoint y: 215, endPoint x: 944, endPoint y: 216, distance: 125.8
click at [944, 216] on span "Our Recruiting Team will thoroughly evaluate your responses and will get back t…" at bounding box center [606, 203] width 796 height 46
copy span "[EMAIL_ADDRESS]"
click at [605, 398] on button "Submit" at bounding box center [604, 397] width 57 height 26
